Goal: Task Accomplishment & Management: Use online tool/utility

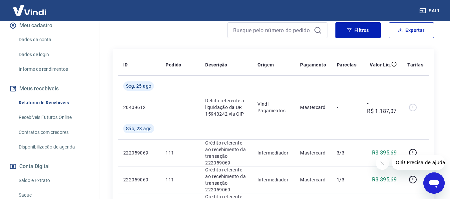
scroll to position [100, 0]
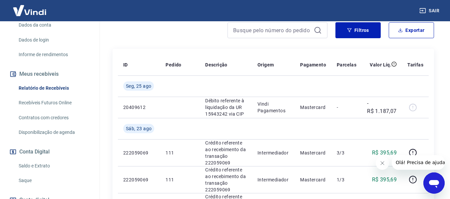
click at [26, 187] on link "Saque" at bounding box center [54, 181] width 76 height 14
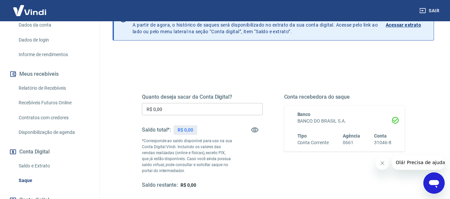
scroll to position [67, 0]
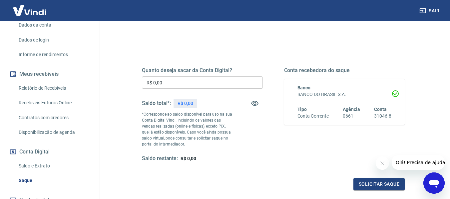
click at [188, 103] on p "R$ 0,00" at bounding box center [185, 103] width 16 height 7
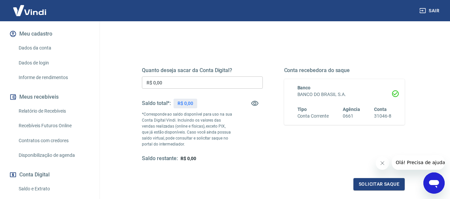
scroll to position [110, 0]
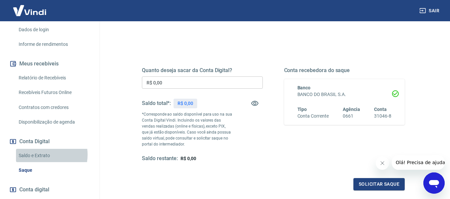
click at [39, 162] on link "Saldo e Extrato" at bounding box center [54, 156] width 76 height 14
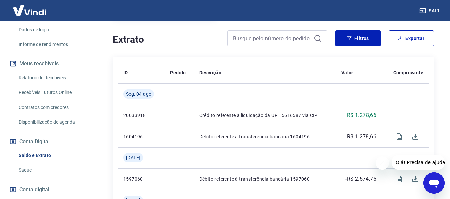
scroll to position [133, 0]
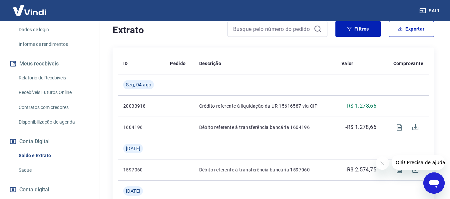
click at [54, 85] on link "Relatório de Recebíveis" at bounding box center [54, 78] width 76 height 14
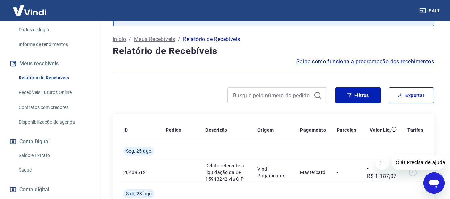
scroll to position [133, 0]
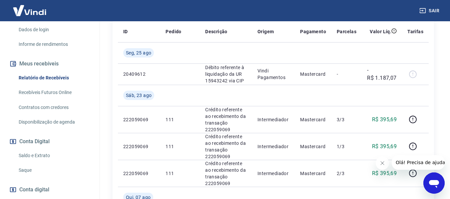
click at [54, 98] on link "Recebíveis Futuros Online" at bounding box center [54, 93] width 76 height 14
click at [33, 85] on link "Relatório de Recebíveis" at bounding box center [54, 78] width 76 height 14
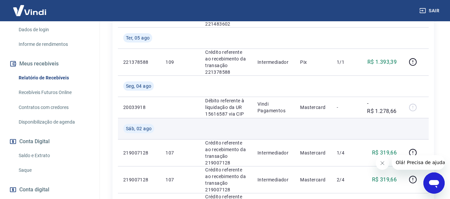
scroll to position [500, 0]
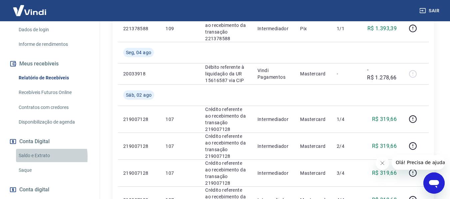
click at [33, 163] on link "Saldo e Extrato" at bounding box center [54, 156] width 76 height 14
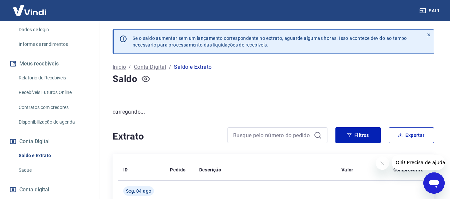
click at [148, 79] on icon "button" at bounding box center [146, 79] width 8 height 8
click at [143, 78] on icon "button" at bounding box center [146, 79] width 8 height 8
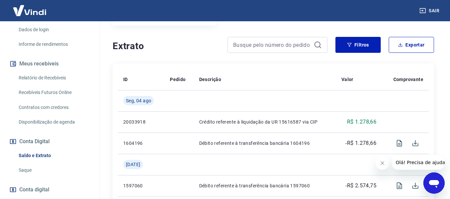
scroll to position [133, 0]
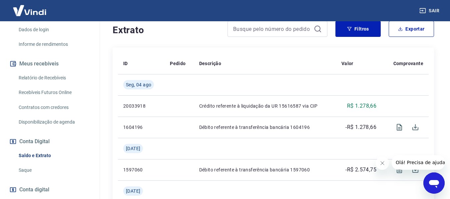
click at [48, 84] on link "Relatório de Recebíveis" at bounding box center [54, 78] width 76 height 14
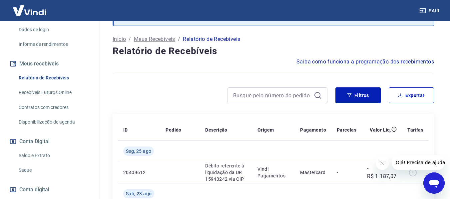
scroll to position [133, 0]
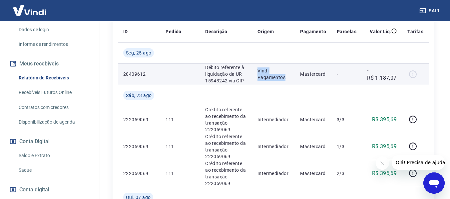
drag, startPoint x: 293, startPoint y: 76, endPoint x: 258, endPoint y: 71, distance: 35.7
click at [258, 71] on td "Vindi Pagamentos" at bounding box center [273, 74] width 43 height 21
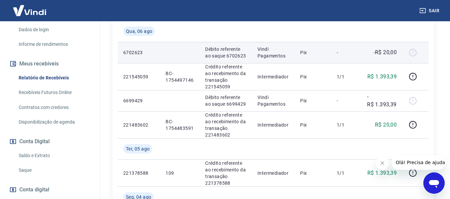
scroll to position [366, 0]
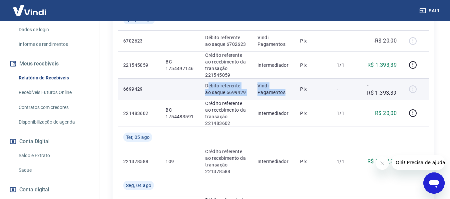
drag, startPoint x: 295, startPoint y: 86, endPoint x: 206, endPoint y: 82, distance: 89.4
click at [206, 82] on tr "6699429 Débito referente ao saque 6699429 Vindi Pagamentos Pix - -R$ 1.393,39" at bounding box center [273, 89] width 311 height 21
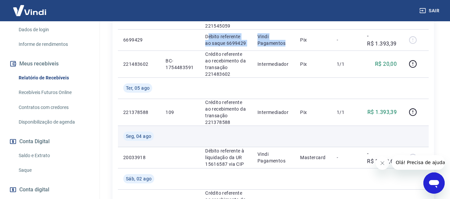
scroll to position [433, 0]
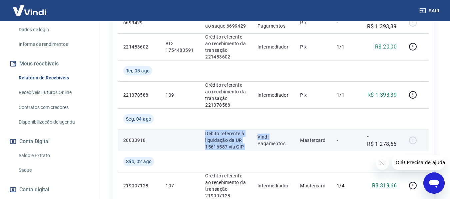
drag, startPoint x: 258, startPoint y: 141, endPoint x: 203, endPoint y: 128, distance: 56.5
click at [203, 130] on tr "20033918 Débito referente à liquidação da UR 15616587 via CIP Vindi Pagamentos …" at bounding box center [273, 140] width 311 height 21
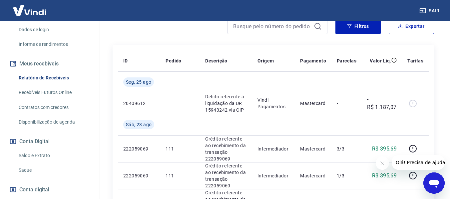
scroll to position [100, 0]
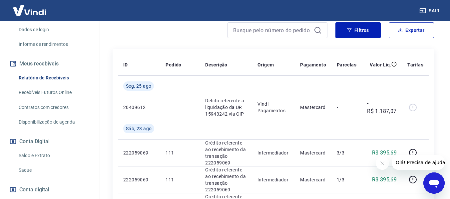
click at [19, 13] on img at bounding box center [29, 10] width 43 height 20
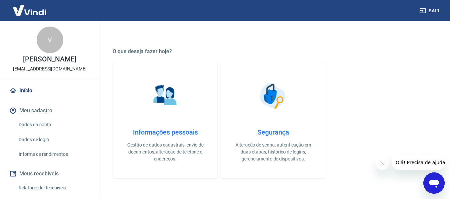
click at [51, 43] on div "V" at bounding box center [50, 40] width 27 height 27
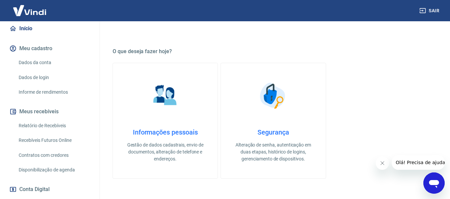
scroll to position [67, 0]
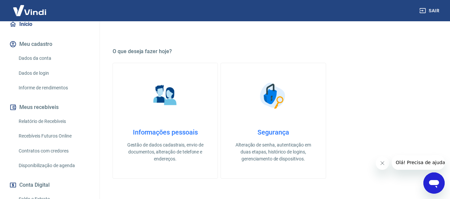
click at [39, 129] on link "Relatório de Recebíveis" at bounding box center [54, 122] width 76 height 14
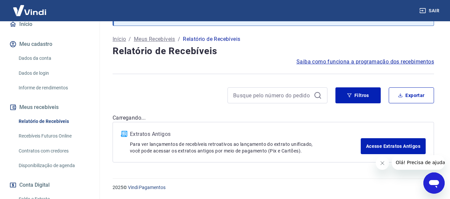
scroll to position [100, 0]
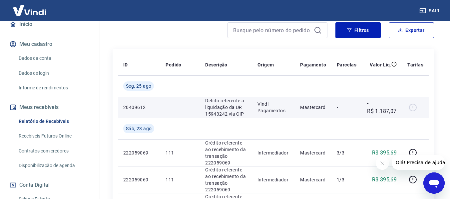
click at [413, 110] on div at bounding box center [415, 107] width 16 height 11
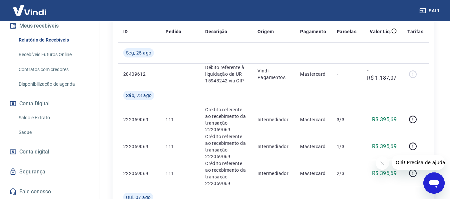
scroll to position [155, 0]
click at [30, 129] on link "Saque" at bounding box center [54, 133] width 76 height 14
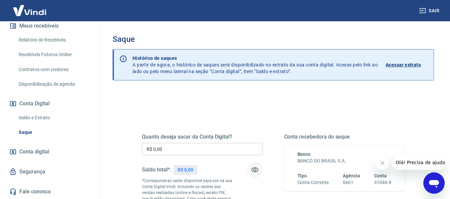
click at [258, 170] on icon "button" at bounding box center [255, 170] width 8 height 8
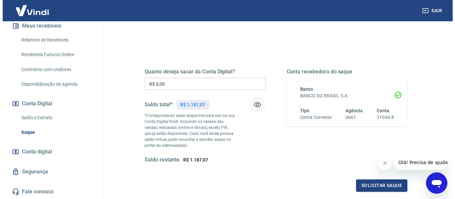
scroll to position [67, 0]
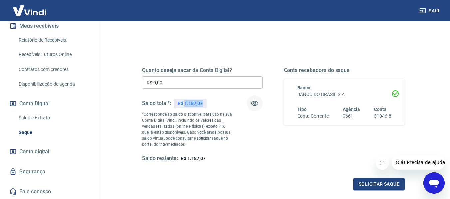
drag, startPoint x: 204, startPoint y: 102, endPoint x: 184, endPoint y: 104, distance: 19.4
click at [184, 104] on div "R$ 1.187,07" at bounding box center [190, 104] width 33 height 10
copy p "1.187,07"
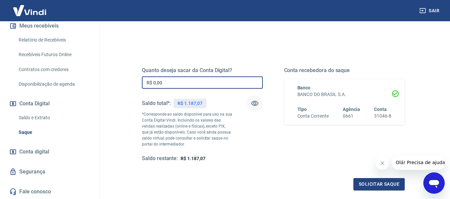
drag, startPoint x: 169, startPoint y: 86, endPoint x: 121, endPoint y: 83, distance: 48.0
click at [122, 83] on div "Quanto deseja sacar da Conta Digital? R$ 0,00 ​ Saldo total*: R$ 1.187,07 *Corr…" at bounding box center [273, 147] width 321 height 244
paste input "1.187,07"
type input "R$ 1.187,07"
click at [371, 183] on button "Solicitar saque" at bounding box center [378, 184] width 51 height 12
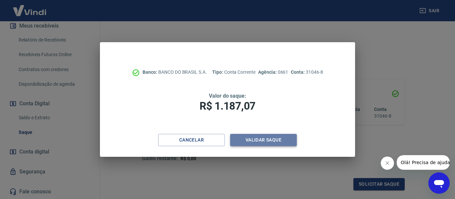
click at [246, 140] on button "Validar saque" at bounding box center [263, 140] width 67 height 12
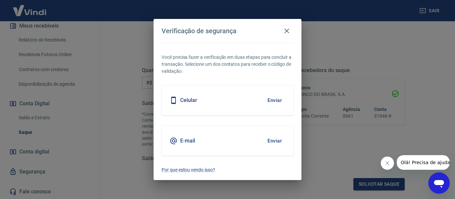
click at [194, 140] on h5 "E-mail" at bounding box center [187, 141] width 15 height 7
click at [274, 140] on button "Enviar" at bounding box center [275, 141] width 22 height 14
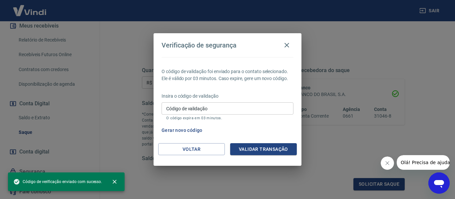
click at [238, 112] on input "Código de validação" at bounding box center [228, 109] width 132 height 12
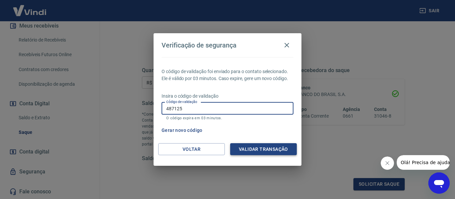
type input "487125"
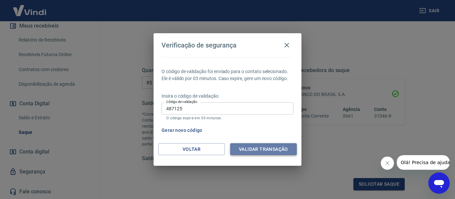
click at [250, 146] on button "Validar transação" at bounding box center [263, 150] width 67 height 12
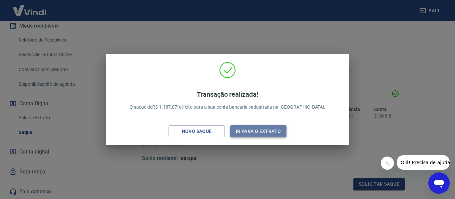
click at [266, 134] on button "Ir para o extrato" at bounding box center [258, 132] width 56 height 12
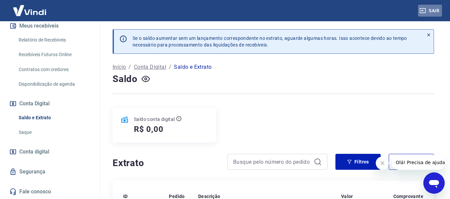
click at [438, 12] on button "Sair" at bounding box center [430, 11] width 24 height 12
